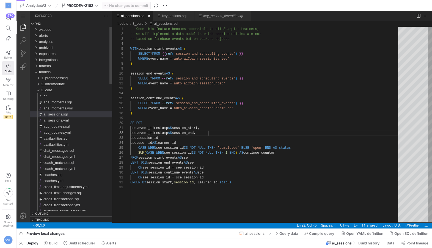
scroll to position [5, 77]
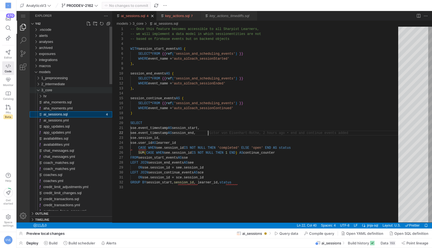
click at [39, 90] on div "3_core" at bounding box center [37, 90] width 10 height 6
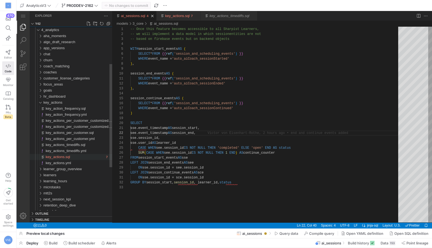
click at [66, 158] on span "key_actions.sql" at bounding box center [58, 157] width 24 height 4
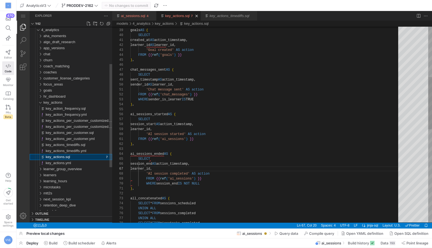
scroll to position [50, 37]
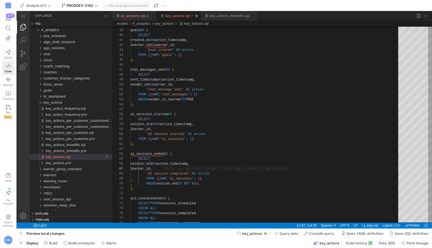
click at [8, 53] on icon at bounding box center [8, 52] width 5 height 5
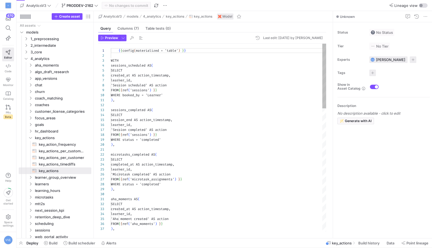
scroll to position [50, 0]
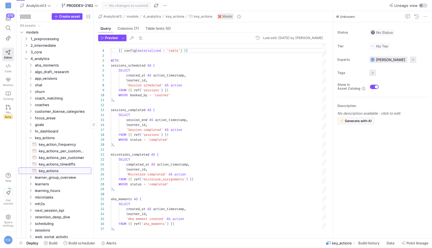
click at [56, 173] on span "key_actions​​​​​​​​​​" at bounding box center [62, 171] width 46 height 6
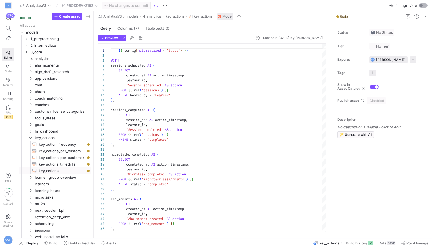
click at [424, 4] on div "button" at bounding box center [423, 5] width 9 height 4
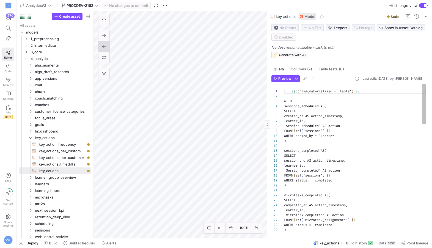
scroll to position [50, 0]
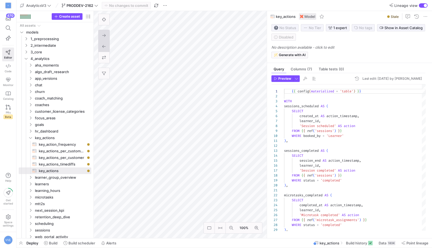
click at [104, 39] on button at bounding box center [103, 35] width 11 height 11
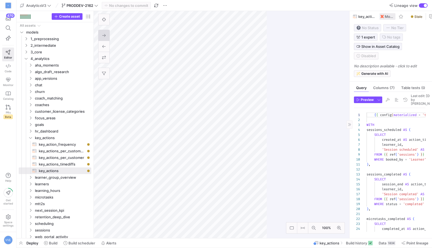
drag, startPoint x: 267, startPoint y: 108, endPoint x: 375, endPoint y: 97, distance: 108.4
click at [375, 97] on as-split "100% 0 Query Columns (7) Table tests (0) Preview Last edit: [DATE] by [PERSON_N…" at bounding box center [263, 124] width 338 height 227
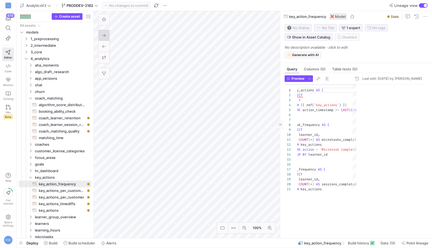
drag, startPoint x: 350, startPoint y: 148, endPoint x: 277, endPoint y: 153, distance: 72.8
click at [277, 153] on as-split "100% 0 Query Columns (0) Table tests (0) Preview Last edit: [DATE] by [PERSON_N…" at bounding box center [263, 124] width 338 height 227
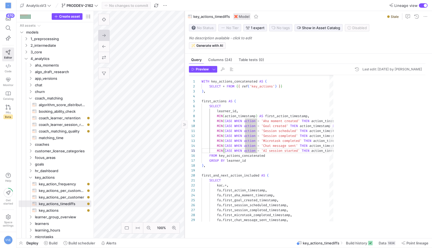
click at [160, 154] on as-split "100% 0 Query Columns (24) Table tests (0) Preview Last edit: [DATE] by [PERSON_…" at bounding box center [263, 124] width 338 height 227
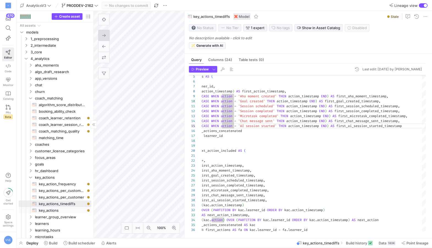
click at [64, 210] on span "key_actions​​​​​​​​​​" at bounding box center [62, 210] width 46 height 6
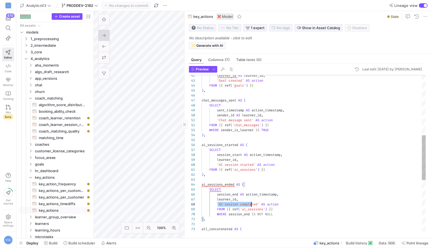
scroll to position [34, 57]
drag, startPoint x: 217, startPoint y: 204, endPoint x: 259, endPoint y: 203, distance: 42.4
click at [260, 203] on div "FROM { { ref ( 'ai_sessions' ) } } learner_id , 'AI session started' AS action …" at bounding box center [314, 138] width 224 height 544
click at [63, 203] on span "key_actions_timediffs​​​​​​​​​​" at bounding box center [62, 204] width 46 height 6
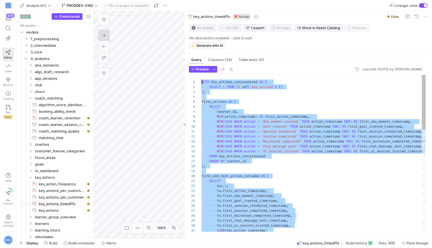
drag, startPoint x: 271, startPoint y: 227, endPoint x: 224, endPoint y: 26, distance: 206.0
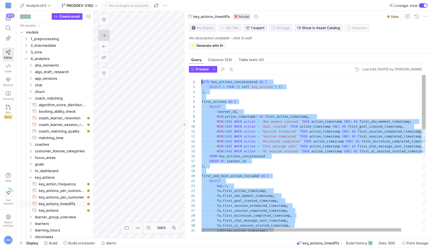
scroll to position [25, 0]
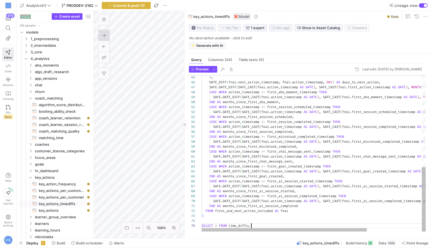
type textarea "END AS months_since_first_ai_session_completed FROM first_and_next_action_inclu…"
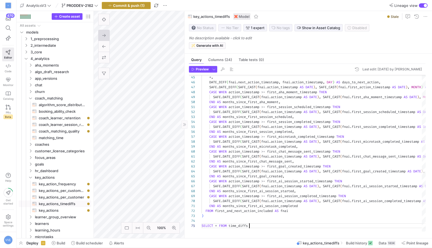
click at [148, 4] on span "button" at bounding box center [126, 5] width 48 height 7
click at [123, 6] on span "Commit & push (1)" at bounding box center [129, 5] width 32 height 4
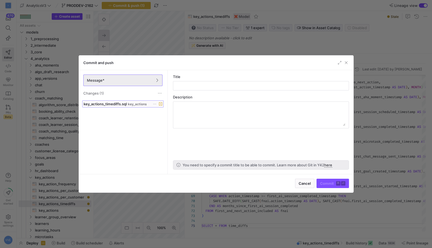
click at [138, 106] on span "key_actions" at bounding box center [137, 104] width 19 height 4
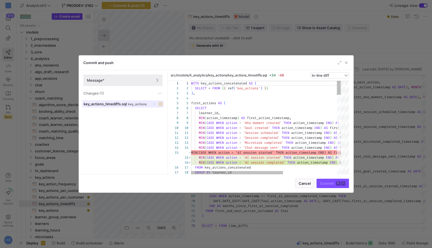
scroll to position [50, 0]
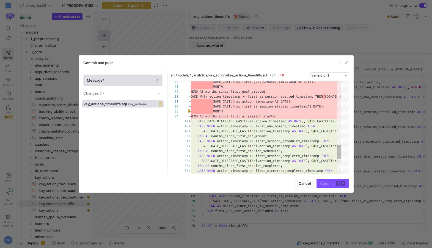
click at [116, 81] on span "Message*" at bounding box center [123, 80] width 72 height 4
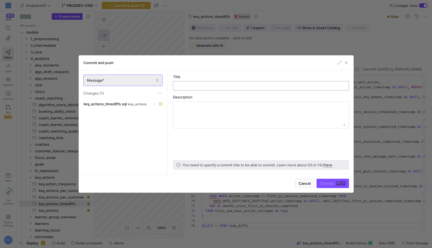
click at [190, 89] on div at bounding box center [261, 85] width 167 height 9
type input "check"
click at [325, 193] on div "Commit and push Message* Changes (1) key_actions_timediffs.sql key_actions Titl…" at bounding box center [216, 124] width 275 height 138
click at [330, 186] on span "submit" at bounding box center [333, 183] width 32 height 9
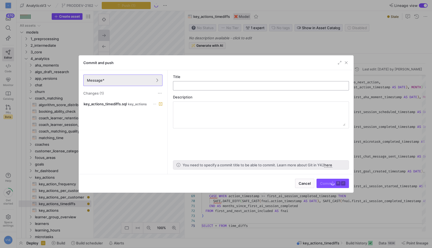
click at [246, 87] on input "text" at bounding box center [261, 86] width 167 height 4
type input "check"
click at [328, 182] on div "Commit ⌘ ⏎" at bounding box center [333, 183] width 32 height 9
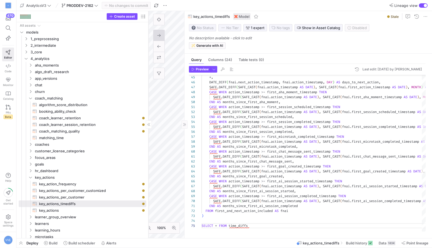
click at [158, 133] on as-split "Create asset Drag here to set row groups Drag here to set column labels Group 1…" at bounding box center [225, 124] width 416 height 227
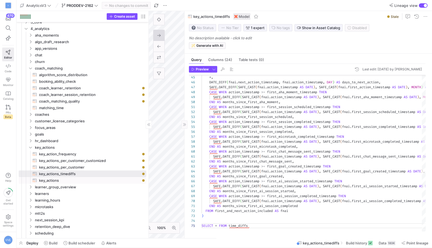
scroll to position [30, 0]
click at [31, 116] on y42-icon "Press SPACE to select this row." at bounding box center [30, 114] width 4 height 4
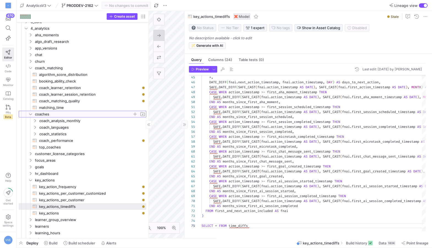
click at [31, 114] on icon at bounding box center [31, 113] width 4 height 3
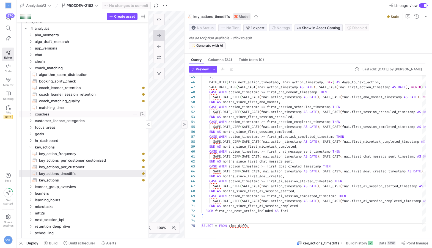
click at [185, 62] on mat-tab-header "Query Columns (24) Table tests (0)" at bounding box center [307, 60] width 245 height 8
drag, startPoint x: 185, startPoint y: 61, endPoint x: 193, endPoint y: 60, distance: 8.6
click at [193, 60] on mat-tab-header "Query Columns (24) Table tests (0)" at bounding box center [307, 60] width 245 height 8
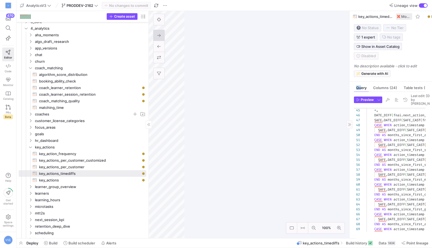
drag, startPoint x: 184, startPoint y: 61, endPoint x: 417, endPoint y: 32, distance: 234.8
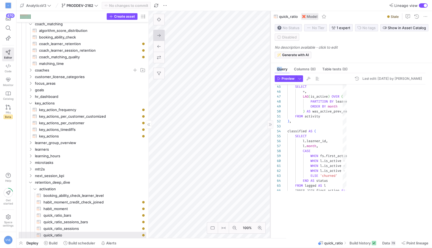
drag, startPoint x: 349, startPoint y: 144, endPoint x: 238, endPoint y: 142, distance: 110.9
click at [270, 142] on div at bounding box center [270, 124] width 0 height 227
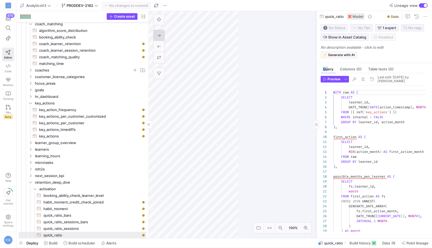
drag, startPoint x: 238, startPoint y: 151, endPoint x: 322, endPoint y: 126, distance: 87.2
click at [316, 126] on div at bounding box center [316, 124] width 0 height 227
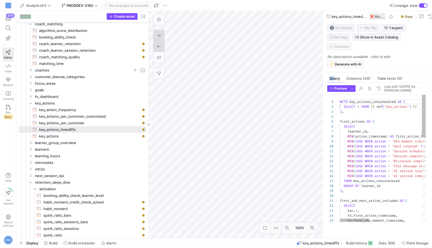
click at [155, 43] on button at bounding box center [158, 46] width 11 height 11
click at [157, 37] on icon at bounding box center [159, 36] width 4 height 4
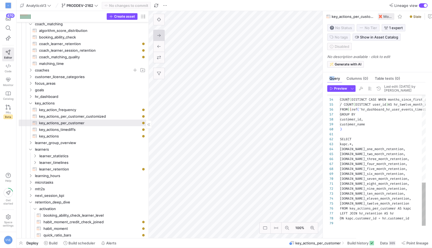
scroll to position [49, 0]
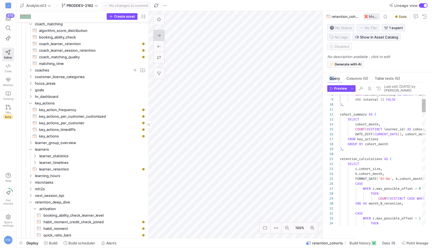
scroll to position [154, 0]
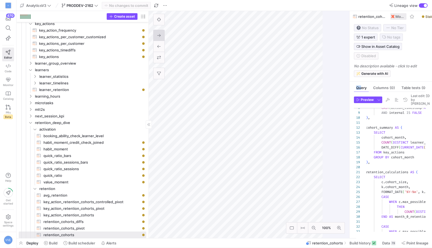
drag, startPoint x: 322, startPoint y: 156, endPoint x: 375, endPoint y: 128, distance: 59.3
click at [375, 128] on as-split "100% 0 Query Columns (0) Table tests (0) Preview Last edit: [DATE] by [PERSON_N…" at bounding box center [290, 124] width 283 height 227
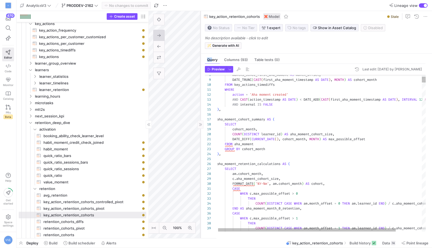
drag, startPoint x: 350, startPoint y: 87, endPoint x: 200, endPoint y: 115, distance: 151.6
click at [200, 115] on div at bounding box center [200, 124] width 0 height 227
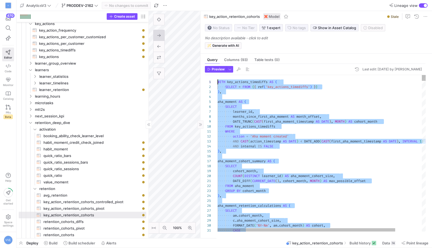
drag, startPoint x: 297, startPoint y: 222, endPoint x: 220, endPoint y: 41, distance: 197.2
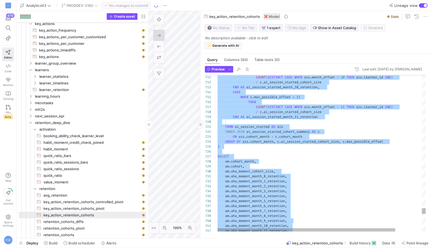
scroll to position [25, 0]
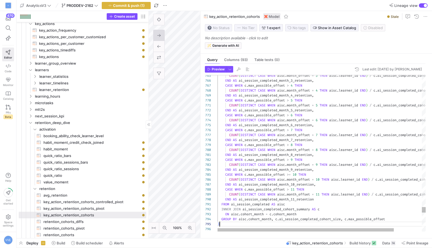
scroll to position [20, 2]
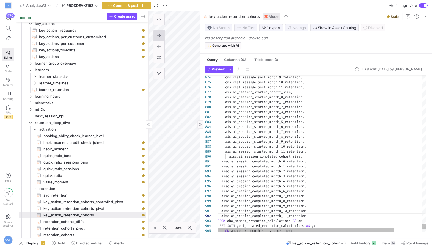
scroll to position [5, 91]
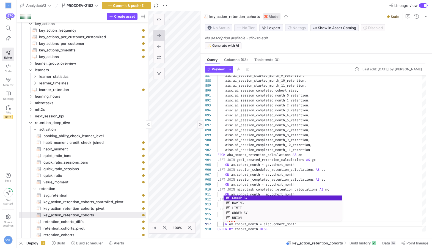
scroll to position [30, 8]
click at [255, 235] on mat-tab-group "Query Columns (93) Table tests (0) Preview Last edit: [DATE] by [PERSON_NAME] 8…" at bounding box center [314, 146] width 229 height 185
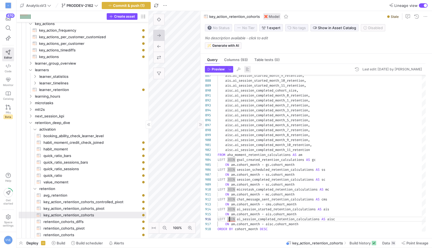
click at [249, 70] on span "button" at bounding box center [247, 69] width 7 height 7
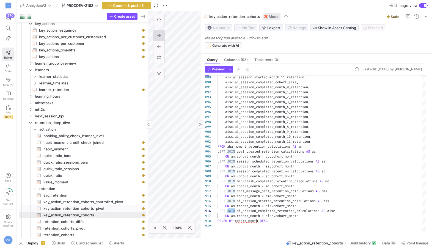
click at [97, 208] on span "key_action_retention_cohorts_pivot​​​​​​​​​​" at bounding box center [91, 208] width 97 height 6
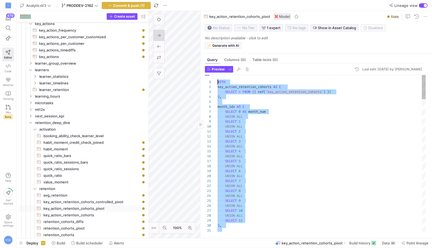
drag, startPoint x: 272, startPoint y: 225, endPoint x: 199, endPoint y: 41, distance: 198.4
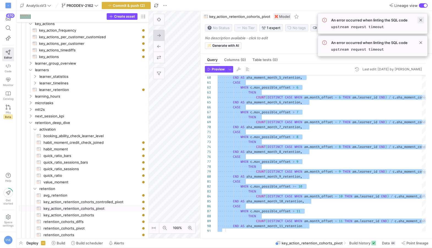
click at [421, 18] on span at bounding box center [420, 20] width 7 height 7
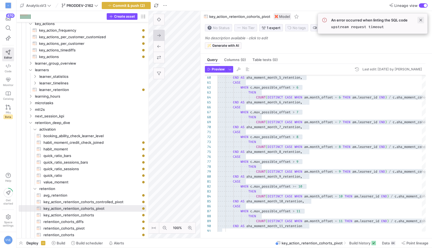
click at [421, 18] on span at bounding box center [420, 20] width 7 height 7
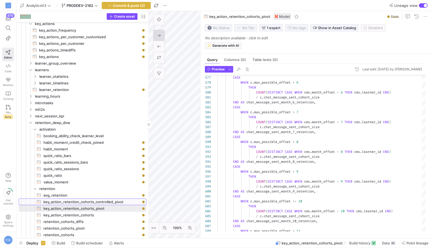
click at [103, 202] on span "key_action_retention_cohorts_controlled_pivot​​​​​​​​​​" at bounding box center [91, 202] width 97 height 6
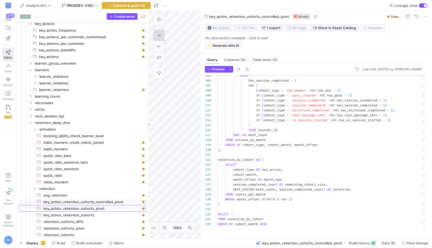
click at [104, 206] on span "key_action_retention_cohorts_pivot​​​​​​​​​​" at bounding box center [91, 208] width 97 height 6
type textarea "WITH key_actions_timediffs AS ( SELECT * FROM {{ ref('key_actions_timediffs') }…"
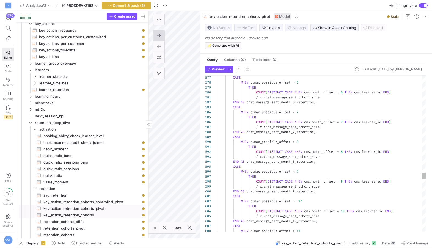
click at [102, 214] on span "key_action_retention_cohorts​​​​​​​​​​" at bounding box center [91, 215] width 97 height 6
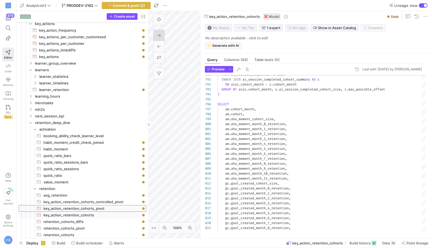
click at [100, 207] on span "key_action_retention_cohorts_pivot​​​​​​​​​​" at bounding box center [91, 208] width 97 height 6
click at [423, 6] on div "button" at bounding box center [423, 5] width 9 height 4
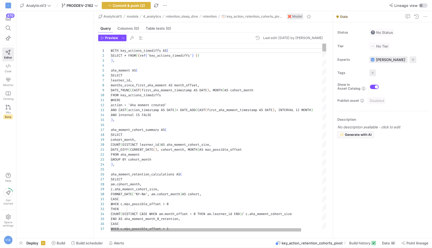
scroll to position [50, 0]
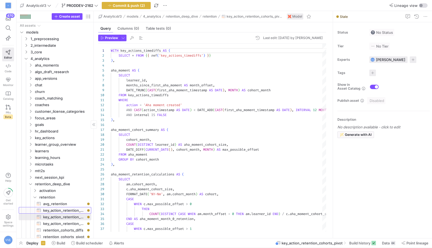
click at [72, 208] on span "key_action_retention_cohorts_controlled_pivot​​​​​​​​​​" at bounding box center [64, 210] width 42 height 6
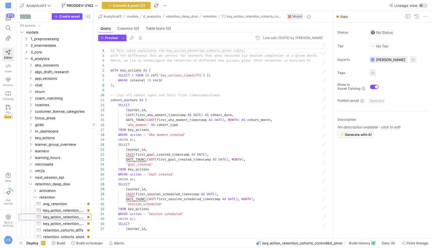
click at [71, 216] on span "key_action_retention_cohorts_pivot​​​​​​​​​​" at bounding box center [64, 217] width 42 height 6
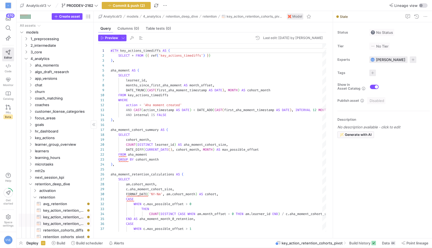
click at [70, 224] on span "key_action_retention_cohorts​​​​​​​​​​" at bounding box center [64, 224] width 42 height 6
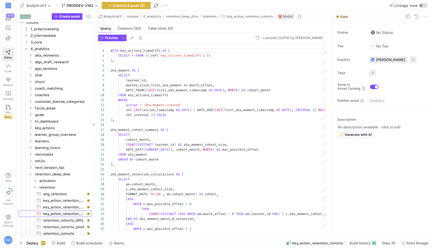
scroll to position [13, 0]
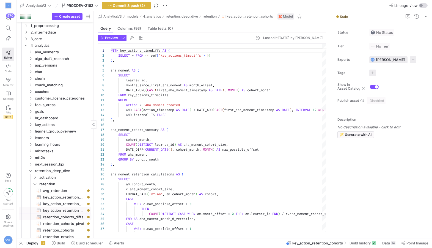
click at [72, 215] on span "retention_cohorts_diffs​​​​​​​​​​" at bounding box center [64, 217] width 42 height 6
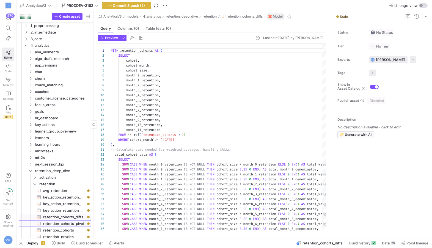
click at [77, 222] on span "retention_cohorts_pivot​​​​​​​​​​" at bounding box center [64, 224] width 42 height 6
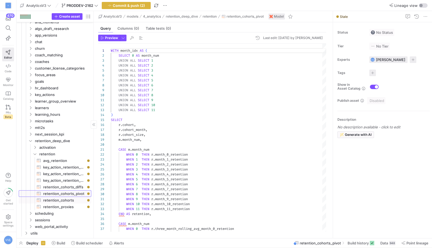
scroll to position [44, 0]
click at [70, 197] on span "retention_cohorts​​​​​​​​​​" at bounding box center [64, 200] width 42 height 6
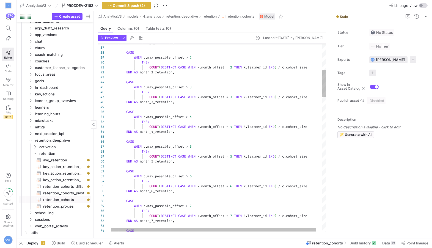
click at [70, 204] on span "retention_proxies​​​​​​​​​​" at bounding box center [64, 206] width 42 height 6
type textarea "WITH first_snapshots AS ( SELECT * FROM {{ ref('next_session_count_kpi') }} QUA…"
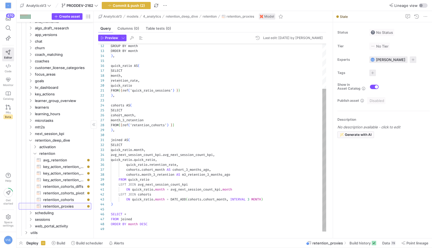
click at [70, 204] on span "retention_proxies​​​​​​​​​​" at bounding box center [64, 206] width 42 height 6
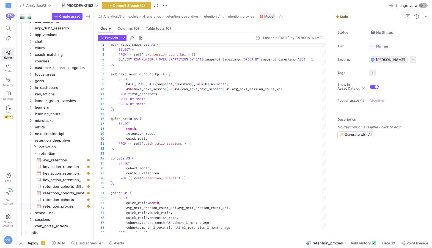
click at [421, 6] on div "button" at bounding box center [420, 5] width 3 height 3
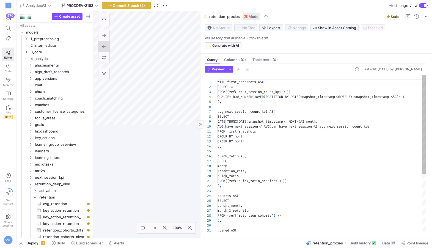
scroll to position [15, 0]
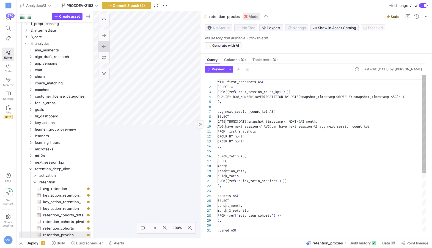
scroll to position [50, 0]
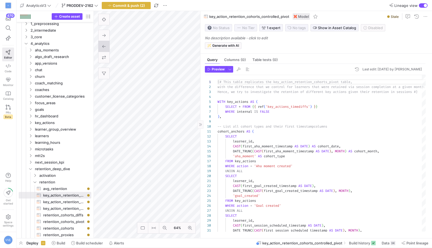
type textarea "WITH key_actions_timediffs AS ( SELECT * FROM {{ ref('key_actions_timediffs') }…"
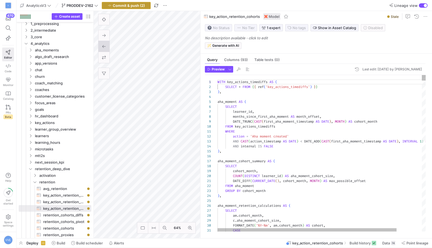
click at [138, 3] on span "Commit & push (2)" at bounding box center [129, 5] width 32 height 4
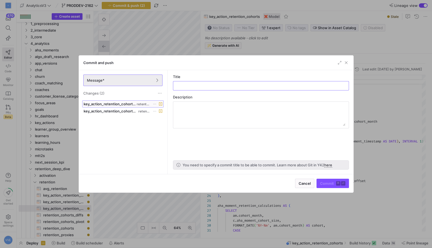
click at [119, 104] on span "key_action_retention_cohorts.sql" at bounding box center [110, 104] width 52 height 4
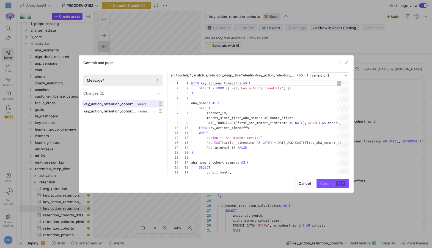
scroll to position [50, 0]
click at [132, 110] on span "key_action_retention_cohorts_pivot.sql" at bounding box center [111, 111] width 54 height 4
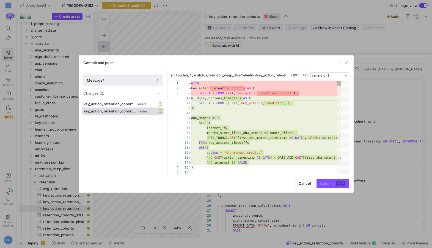
click at [155, 110] on icon at bounding box center [155, 111] width 4 height 4
click at [173, 128] on span "Discard" at bounding box center [175, 126] width 38 height 4
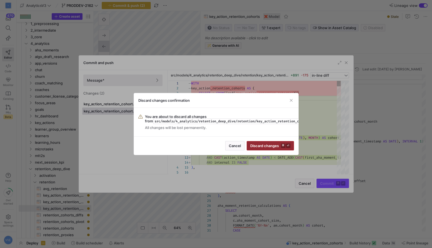
click at [265, 145] on span "Discard changes ⌘ ⏎" at bounding box center [270, 146] width 40 height 4
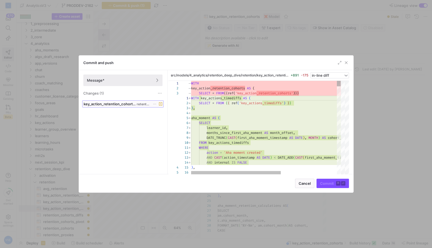
click at [130, 104] on span "key_action_retention_cohorts.sql" at bounding box center [110, 104] width 52 height 4
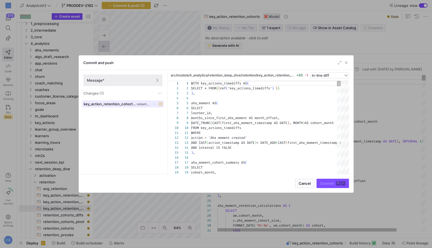
scroll to position [50, 0]
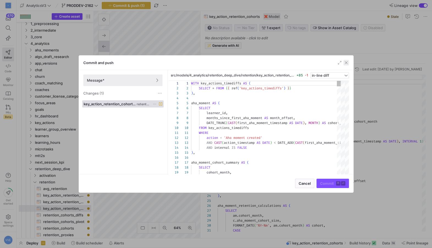
click at [344, 62] on span "button" at bounding box center [347, 63] width 6 height 6
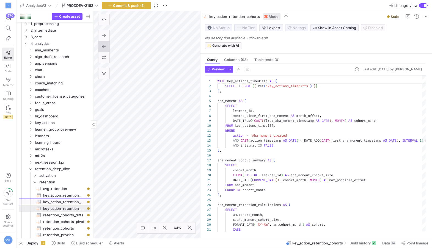
click at [61, 202] on span "key_action_retention_cohorts_pivot​​​​​​​​​​" at bounding box center [64, 202] width 42 height 6
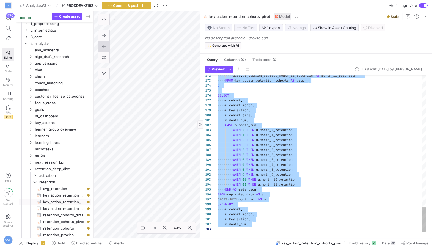
drag, startPoint x: 218, startPoint y: 82, endPoint x: 293, endPoint y: 248, distance: 181.8
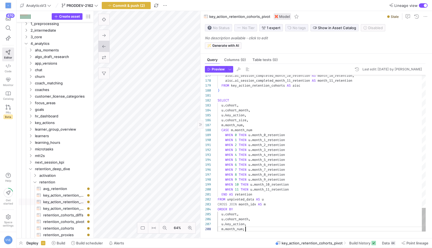
scroll to position [34, 26]
click at [247, 68] on span "button" at bounding box center [247, 69] width 7 height 7
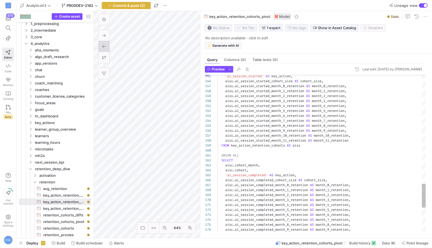
type textarea "WHEN 11 THEN u.month_11_retention END AS retention FROM unpivoted_data AS u CRO…"
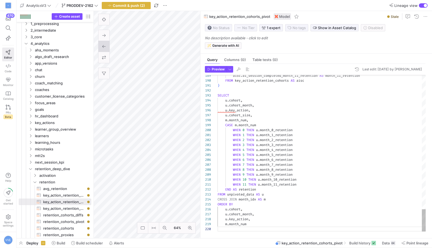
scroll to position [44, 0]
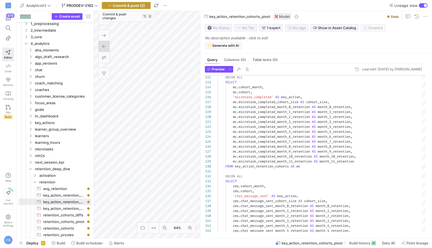
click at [132, 6] on span "Commit & push (2)" at bounding box center [129, 5] width 32 height 4
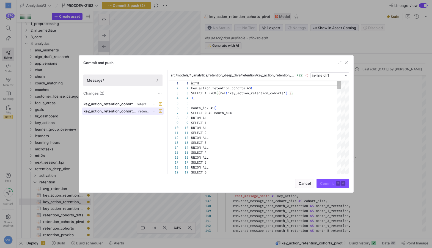
click at [142, 114] on span at bounding box center [123, 111] width 81 height 7
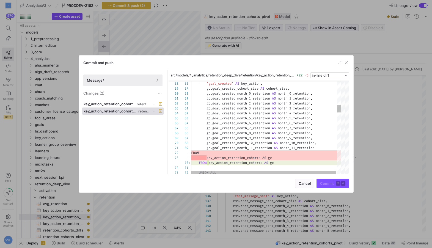
scroll to position [50, 0]
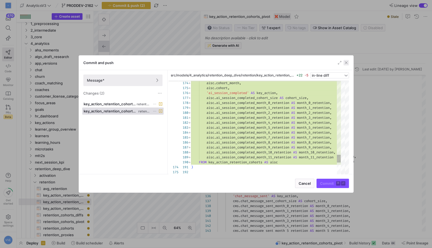
click at [345, 63] on span "button" at bounding box center [347, 63] width 6 height 6
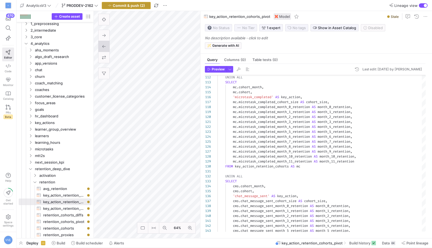
click at [145, 6] on span "Commit & push (2)" at bounding box center [129, 5] width 32 height 4
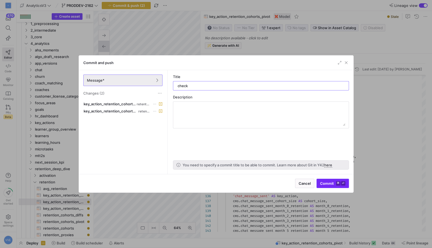
type input "check"
click at [338, 182] on kbd "⌘" at bounding box center [338, 183] width 4 height 4
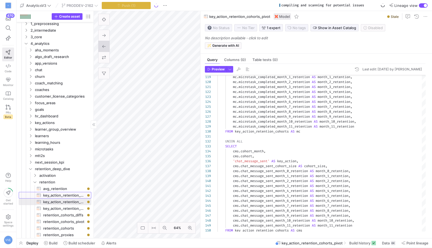
click at [72, 197] on span "key_action_retention_cohorts_controlled_pivot​​​​​​​​​​" at bounding box center [64, 195] width 42 height 6
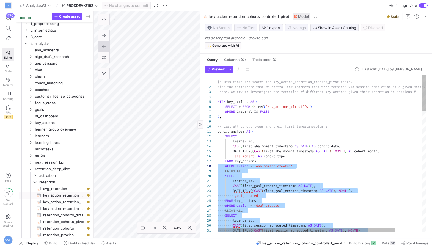
scroll to position [34, 0]
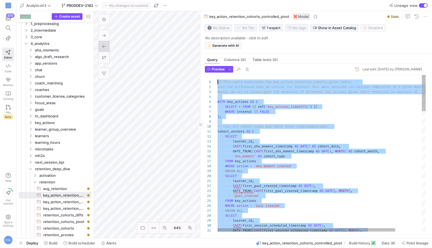
scroll to position [44, 0]
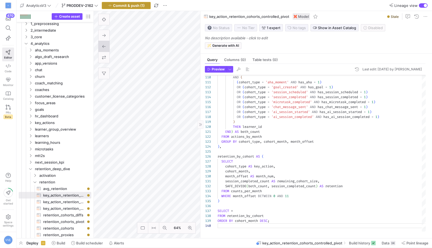
click at [144, 5] on span "Commit & push (1)" at bounding box center [129, 5] width 32 height 4
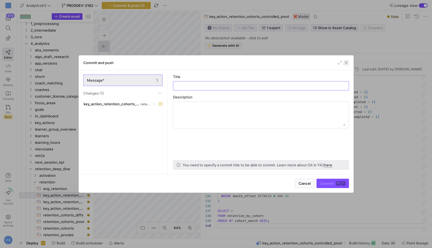
click at [348, 62] on span "button" at bounding box center [347, 63] width 6 height 6
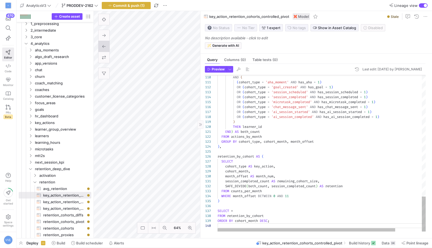
type textarea "session_completed_count AS remaining_cohort_size, SAFE_DIVIDE(both_count, sessi…"
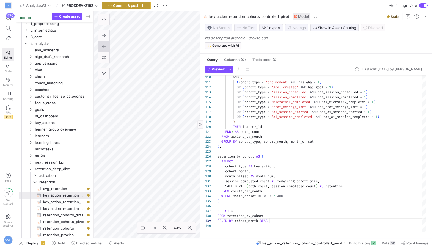
click at [124, 7] on span "Commit & push (1)" at bounding box center [129, 5] width 32 height 4
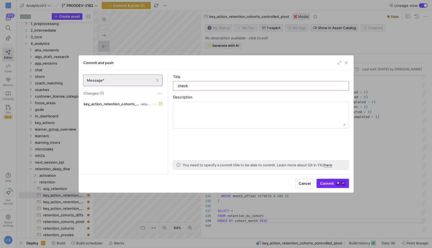
type input "check"
click at [334, 188] on button "Commit ⌘ ⏎" at bounding box center [333, 183] width 32 height 9
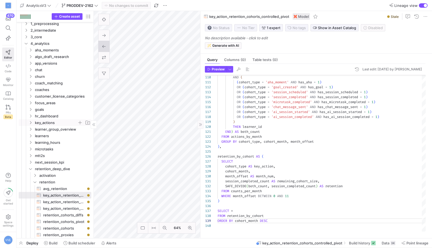
scroll to position [0, 0]
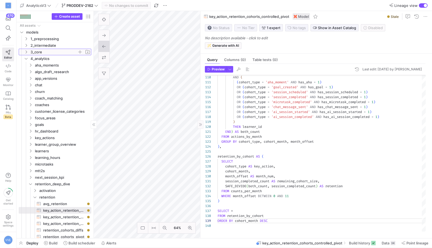
click at [33, 54] on span "3_core" at bounding box center [54, 52] width 47 height 6
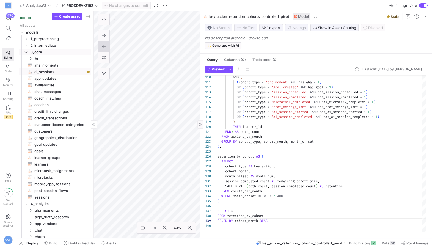
click at [54, 72] on span "ai_sessions​​​​​​​​​​" at bounding box center [59, 72] width 51 height 6
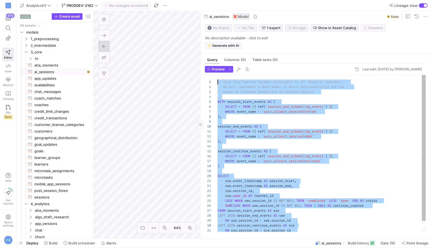
drag, startPoint x: 333, startPoint y: 225, endPoint x: 168, endPoint y: 51, distance: 239.9
click at [221, 100] on div "-- based on firebase events but on backend objects WITH session_start_events AS…" at bounding box center [322, 159] width 208 height 168
click at [220, 100] on div "-- based on firebase events but on backend objects WITH session_start_events AS…" at bounding box center [322, 159] width 208 height 168
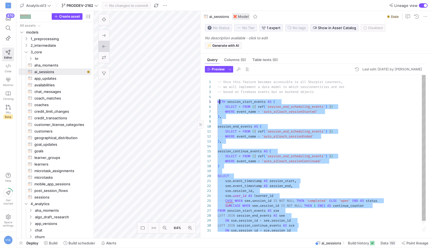
click at [218, 102] on span "WITH" at bounding box center [222, 102] width 8 height 4
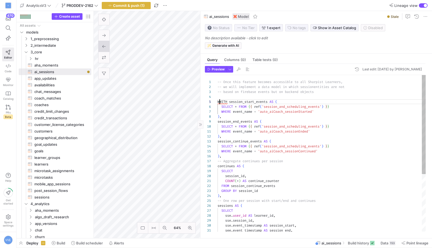
click at [219, 101] on div "continues AS ( SELECT session_id , COUNT ( * ) AS continue_counter FROM session…" at bounding box center [322, 198] width 208 height 247
type textarea "-- Once this feature becomes accessible to all Sharpist Learners, -- we will im…"
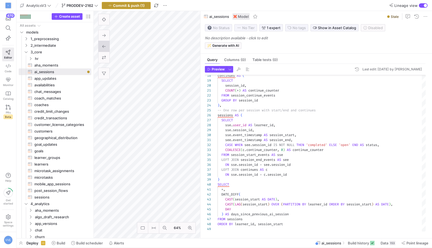
click at [142, 4] on span "Commit & push (1)" at bounding box center [129, 5] width 32 height 4
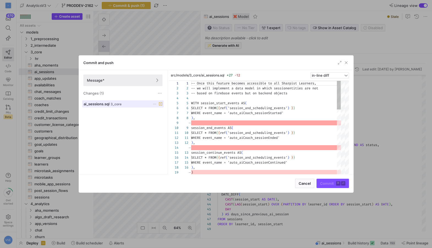
click at [131, 103] on div "ai_sessions.sql 3_core" at bounding box center [117, 104] width 67 height 4
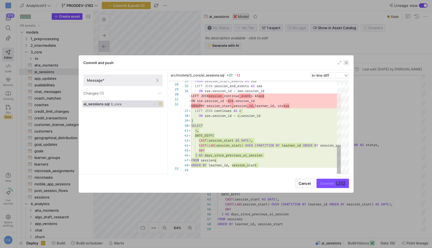
click at [344, 62] on span "button" at bounding box center [347, 63] width 6 height 6
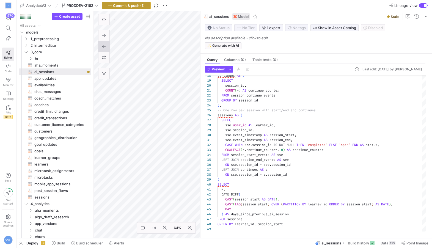
click at [138, 9] on span "button" at bounding box center [126, 5] width 48 height 7
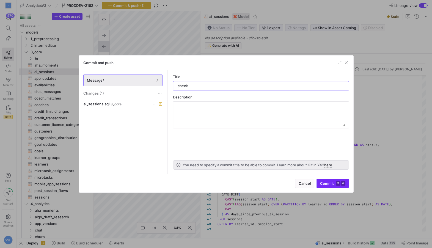
type input "check"
click at [325, 180] on span "submit" at bounding box center [333, 183] width 32 height 9
